Goal: Task Accomplishment & Management: Use online tool/utility

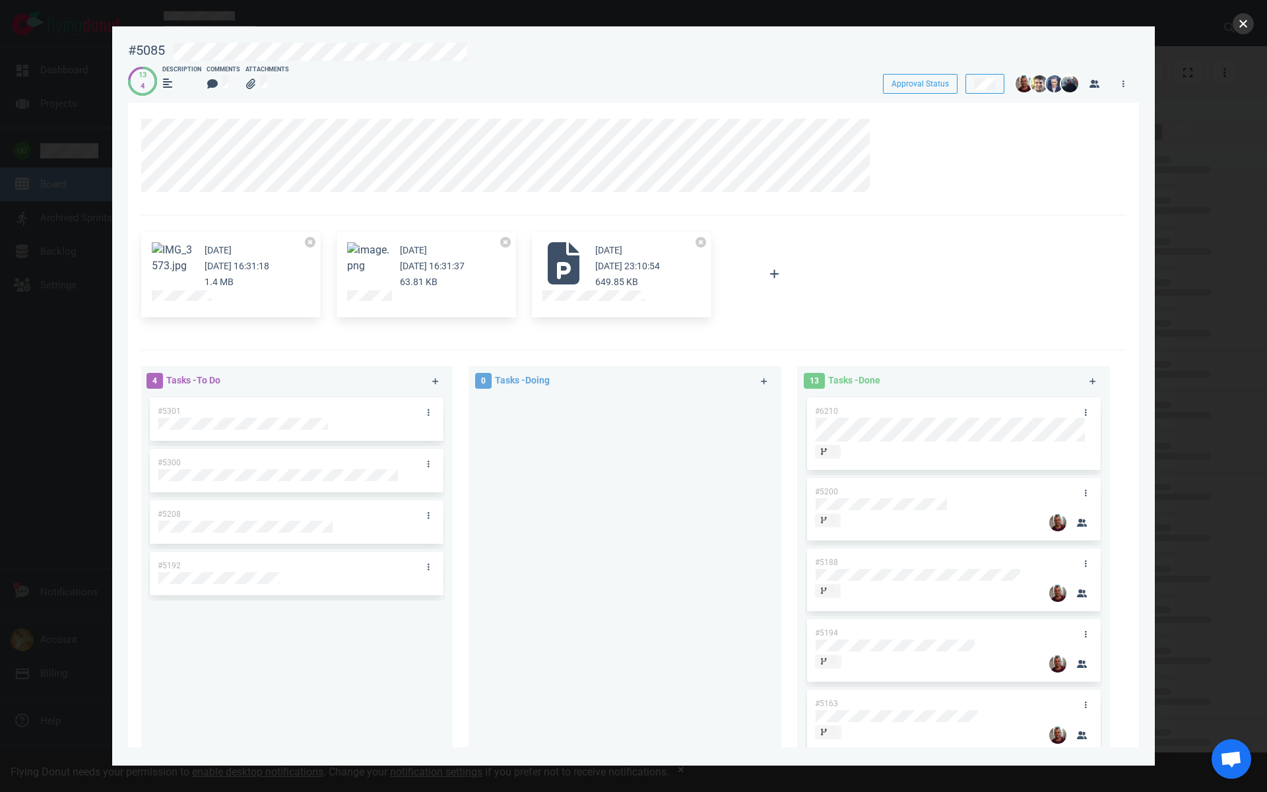
click at [1239, 26] on button "close" at bounding box center [1243, 23] width 21 height 21
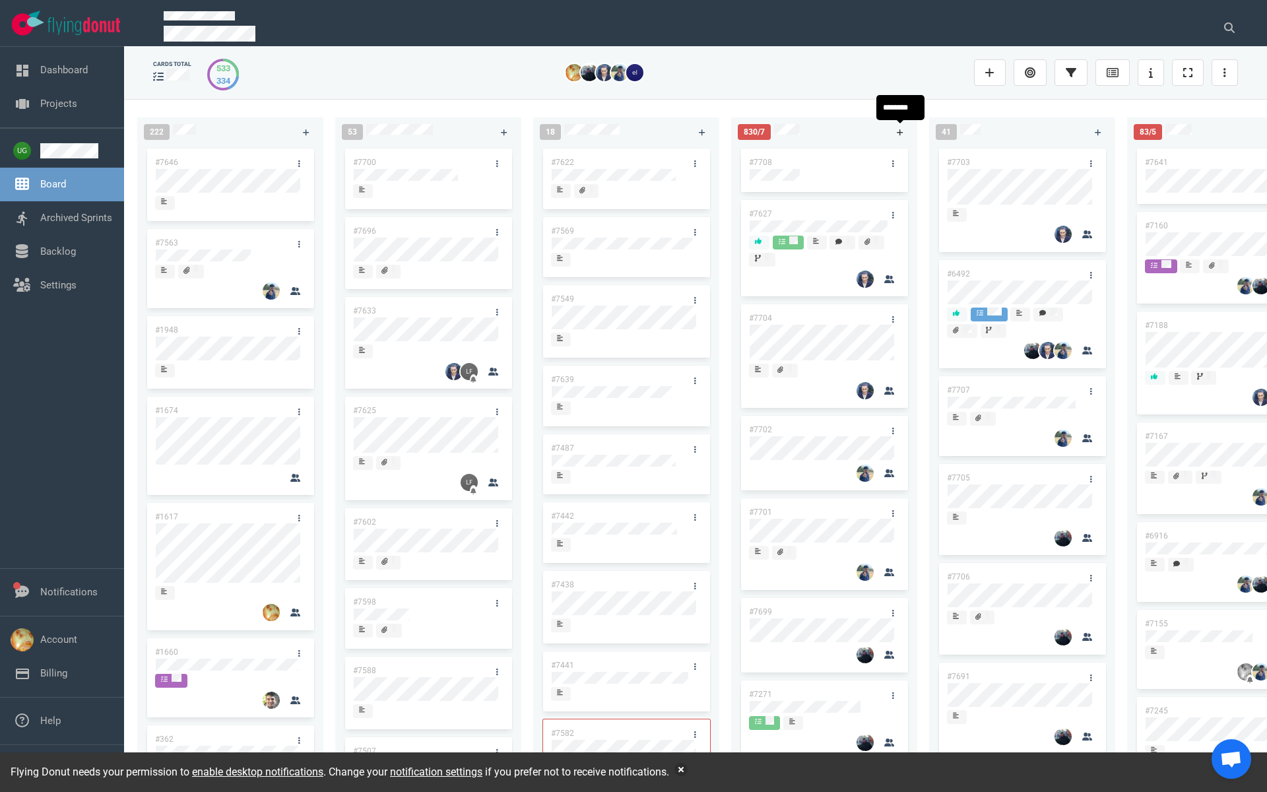
click at [897, 134] on icon at bounding box center [900, 133] width 7 height 8
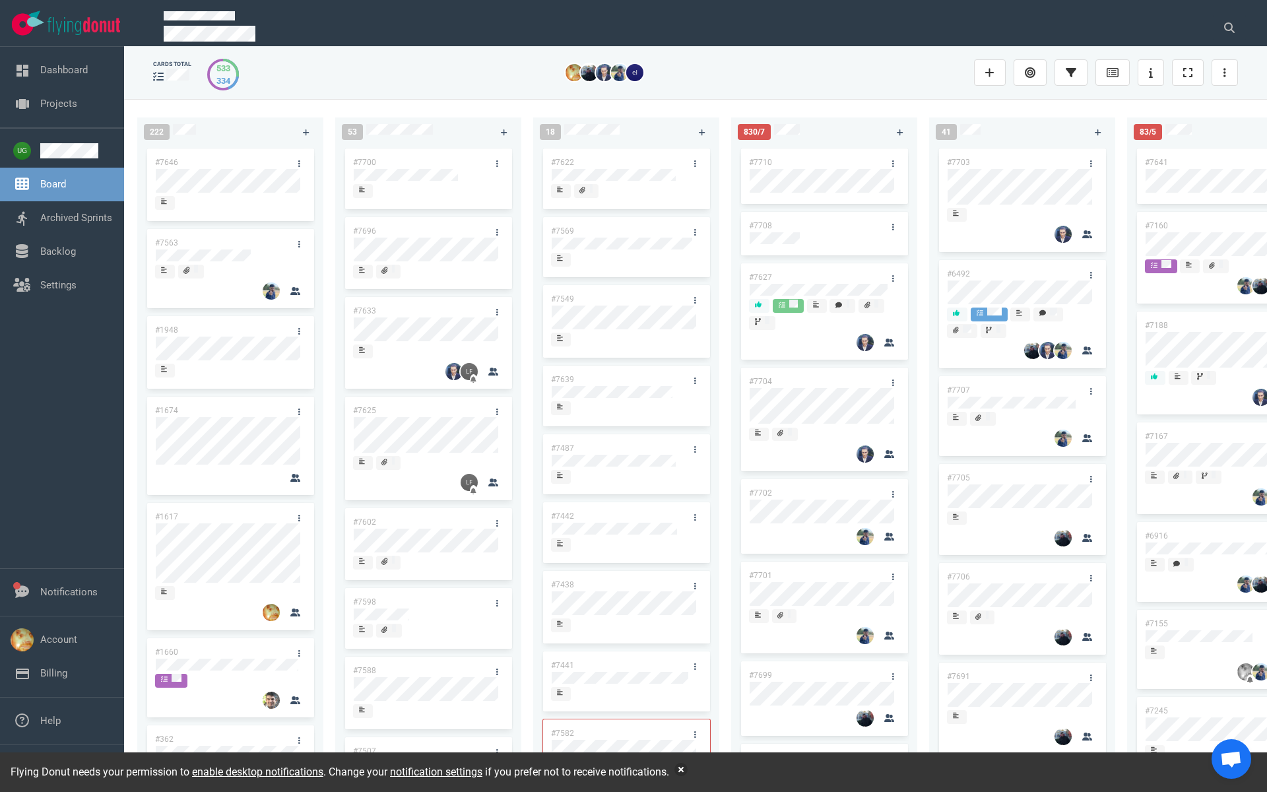
click at [758, 159] on link "#7710" at bounding box center [760, 162] width 23 height 9
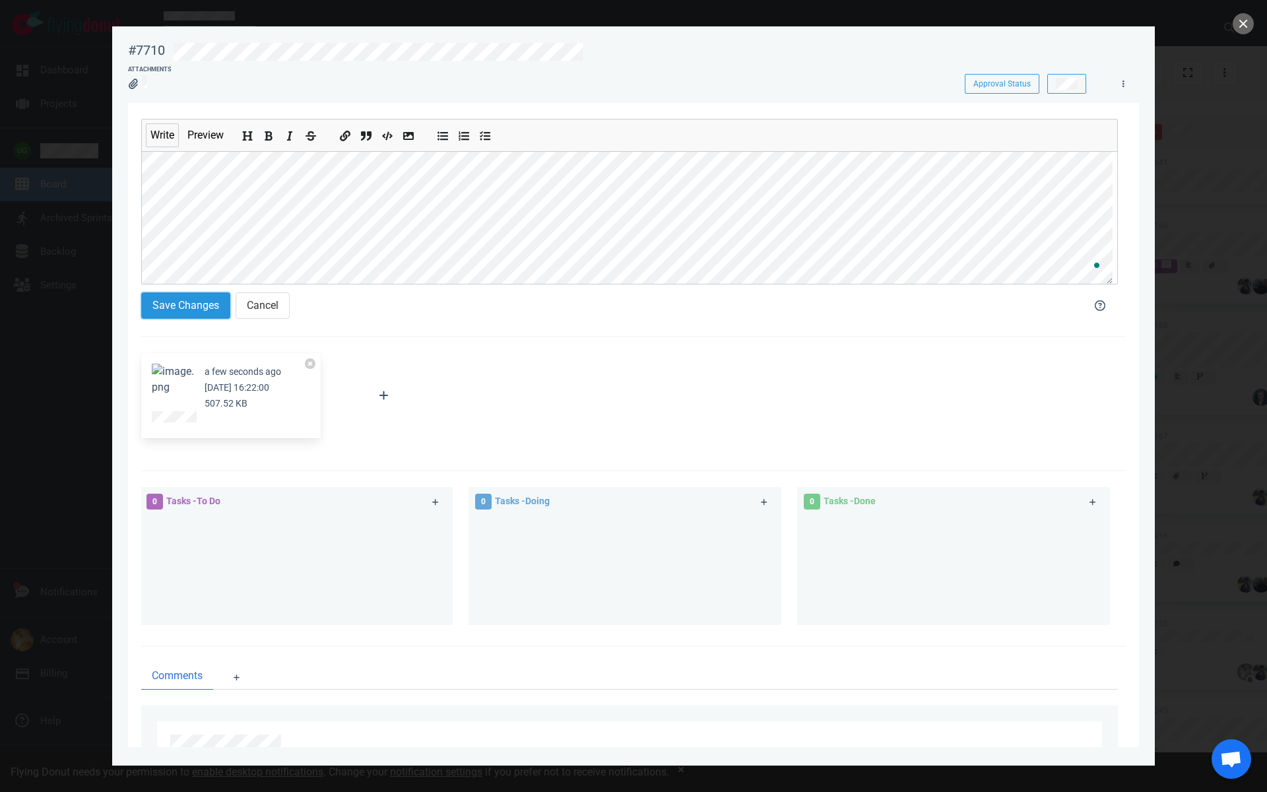
click at [185, 296] on button "Save Changes" at bounding box center [185, 305] width 89 height 26
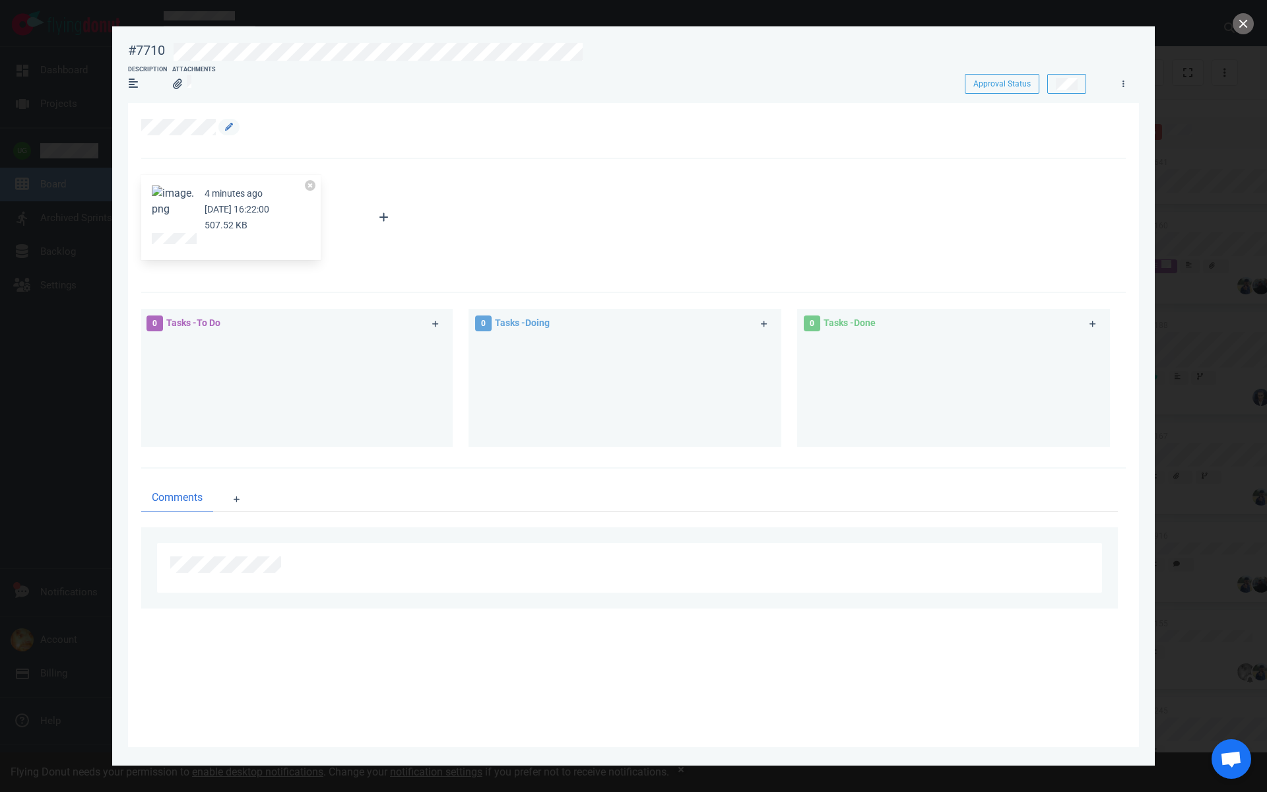
click at [634, 133] on div at bounding box center [626, 127] width 970 height 16
click at [220, 126] on link at bounding box center [228, 127] width 21 height 16
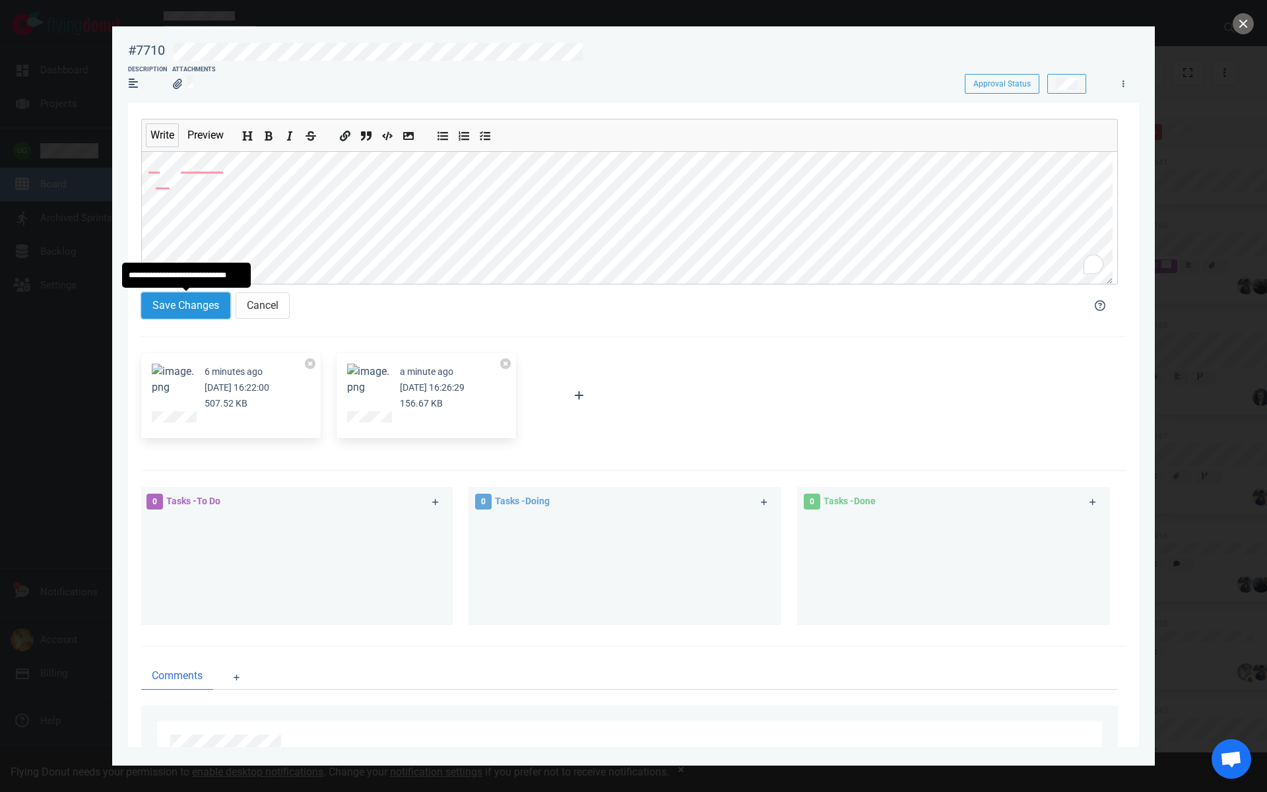
click at [179, 309] on button "Save Changes" at bounding box center [185, 305] width 89 height 26
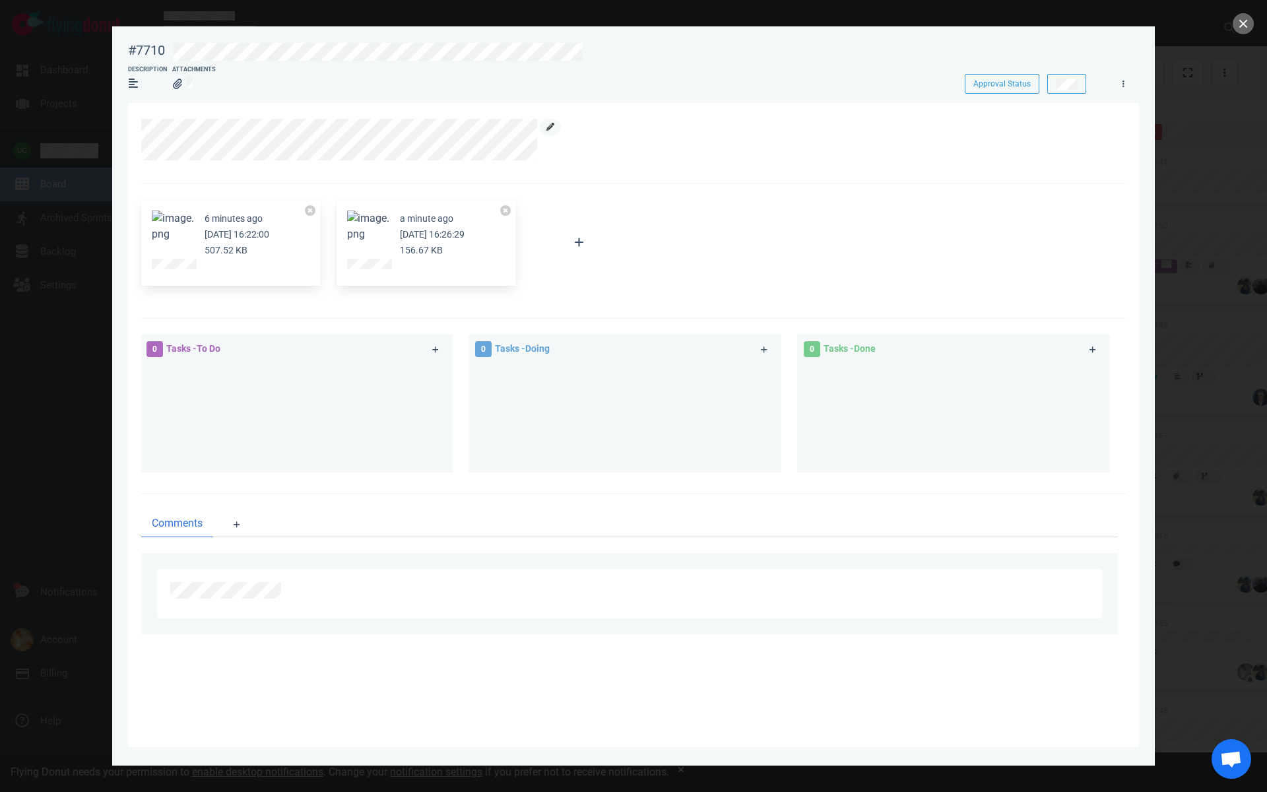
click at [552, 131] on link at bounding box center [550, 127] width 21 height 16
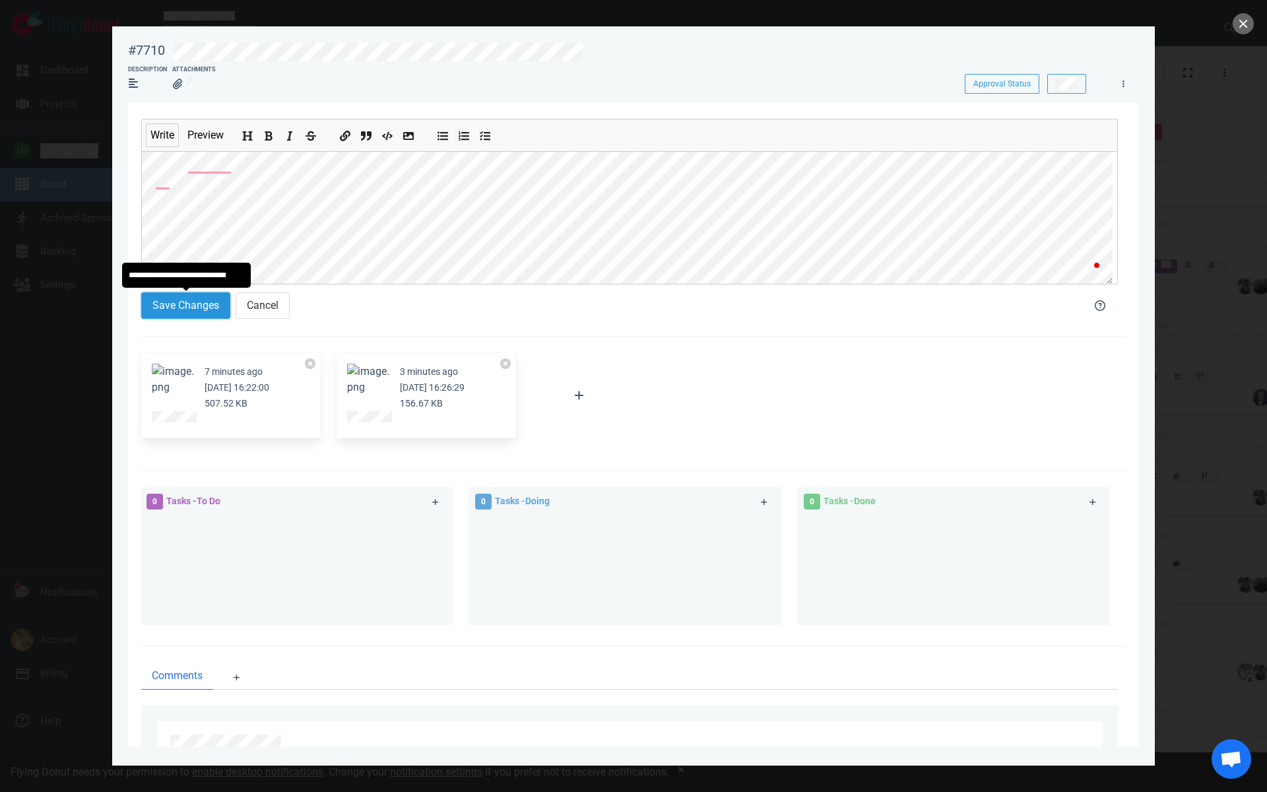
click at [185, 309] on button "Save Changes" at bounding box center [185, 305] width 89 height 26
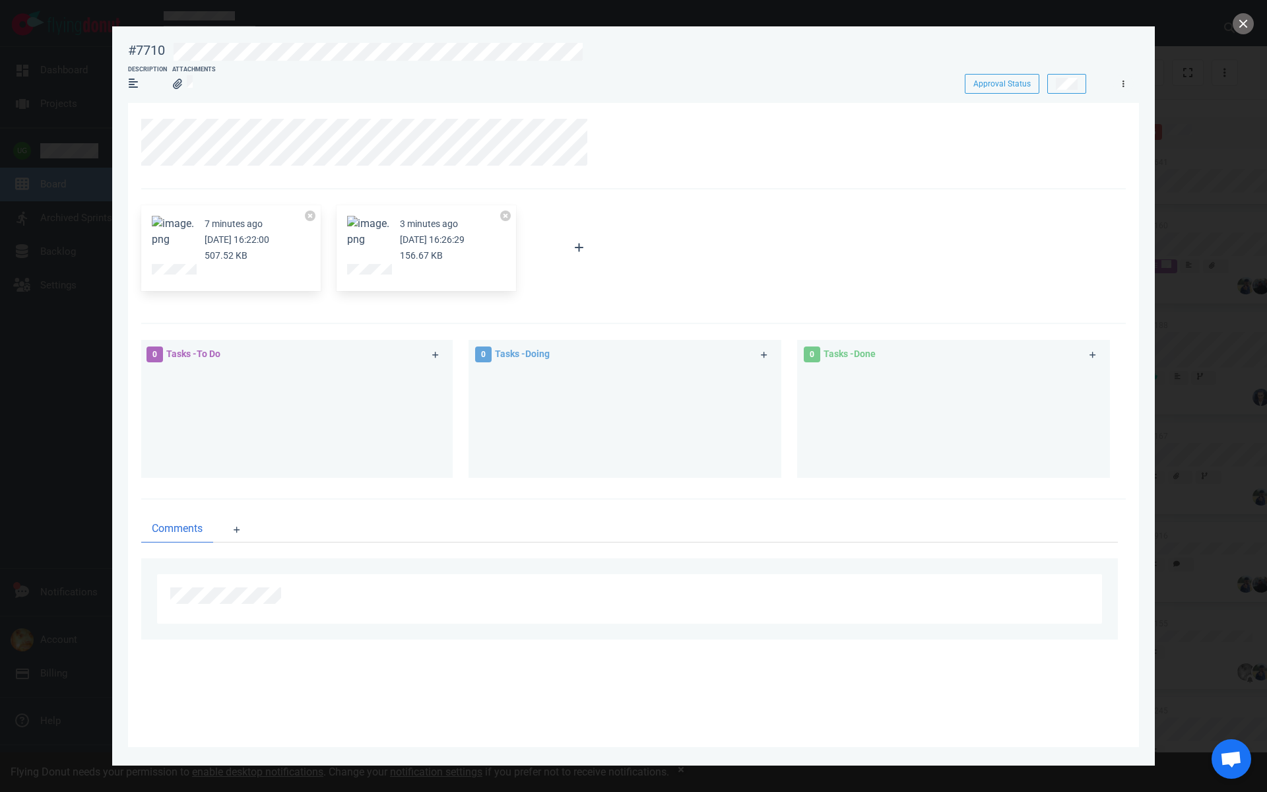
click at [1122, 84] on icon at bounding box center [1123, 84] width 2 height 8
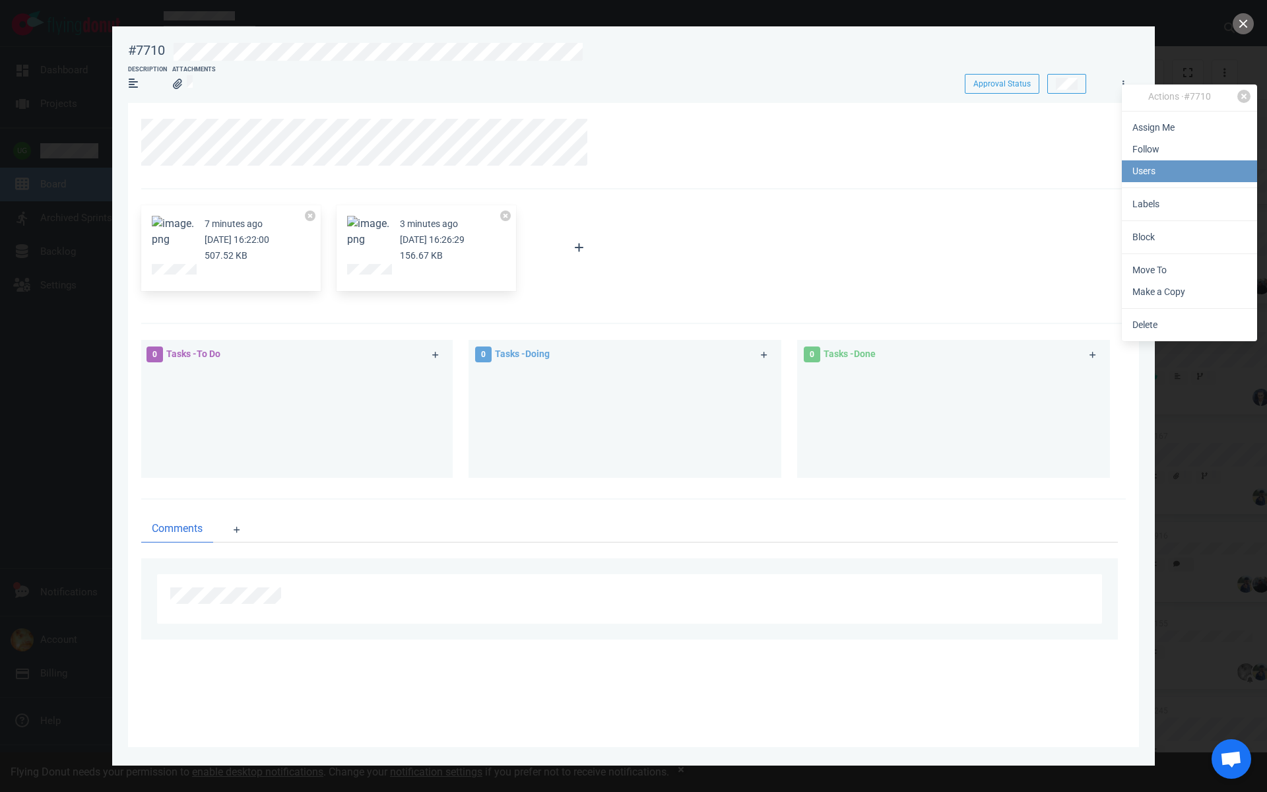
click at [1153, 179] on link "Users" at bounding box center [1189, 171] width 135 height 22
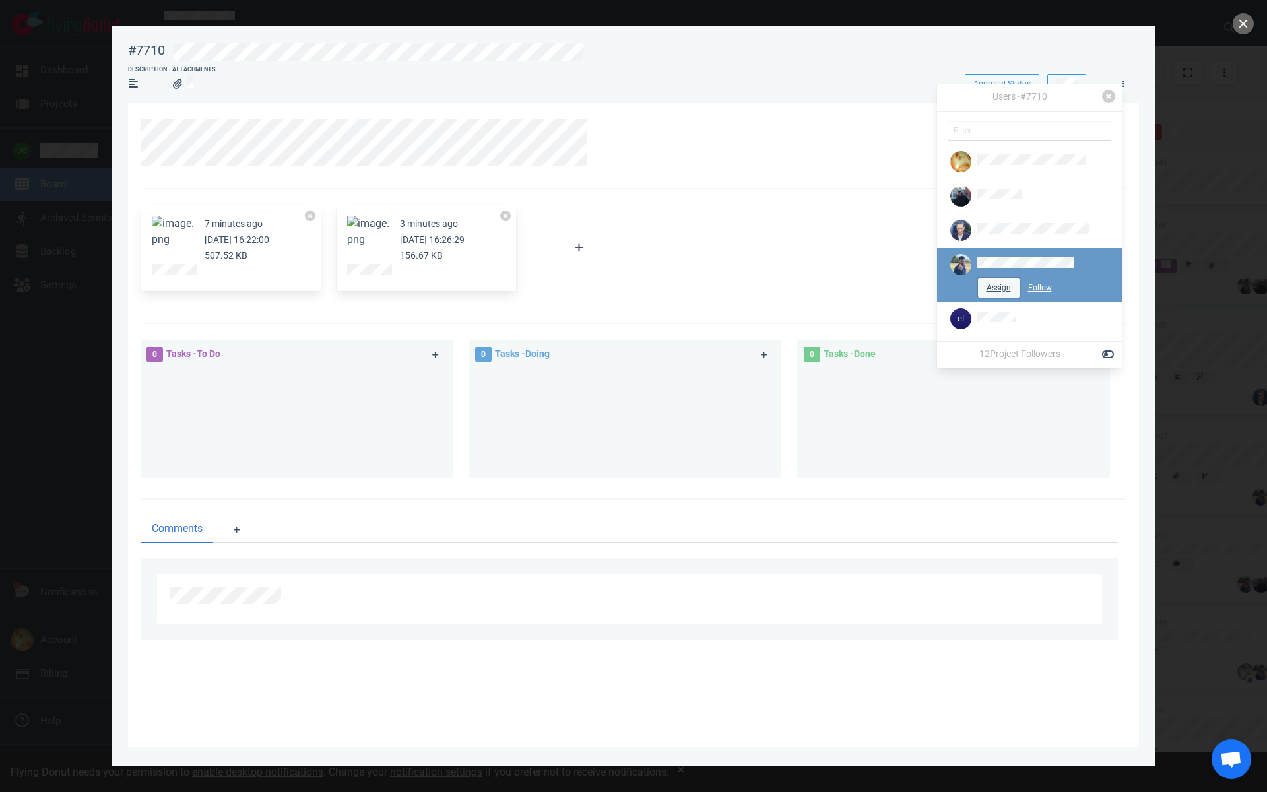
click at [978, 278] on button "Assign" at bounding box center [999, 288] width 42 height 20
